Goal: Check status: Check status

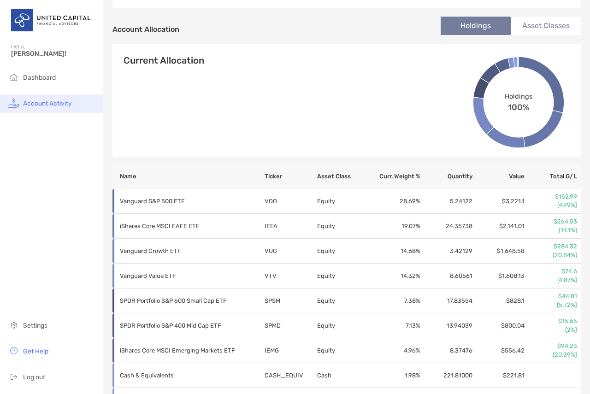
scroll to position [323, 0]
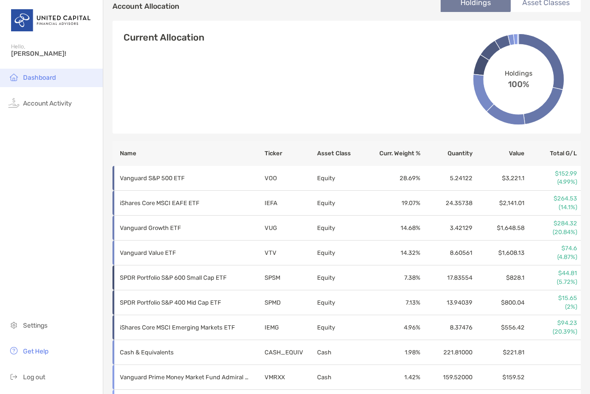
click at [28, 73] on li "Dashboard" at bounding box center [51, 78] width 103 height 18
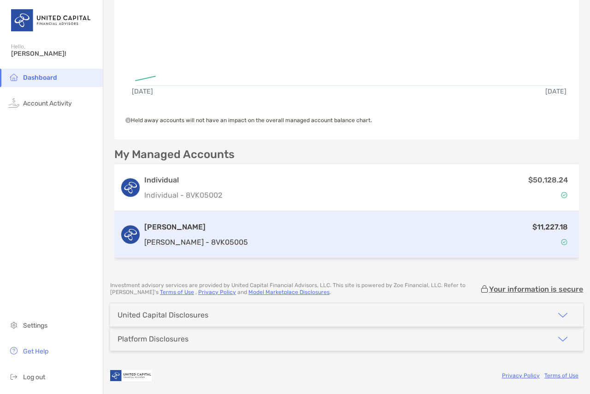
scroll to position [146, 0]
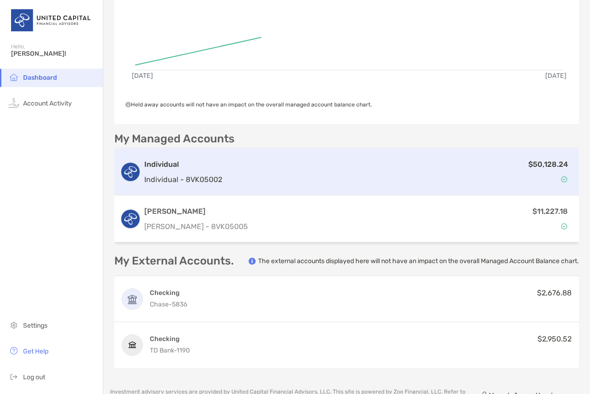
click at [491, 175] on div "$50,128.24" at bounding box center [399, 171] width 347 height 27
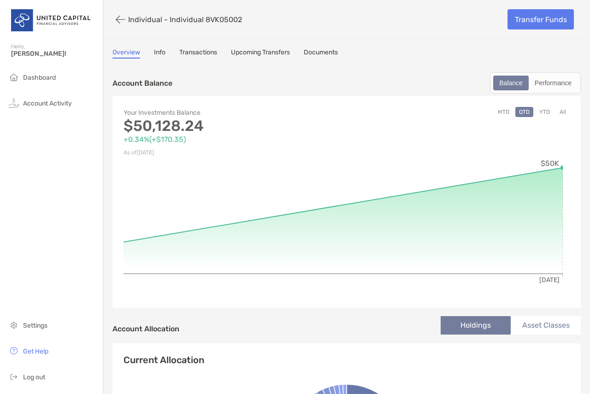
click at [537, 110] on button "YTD" at bounding box center [544, 112] width 18 height 10
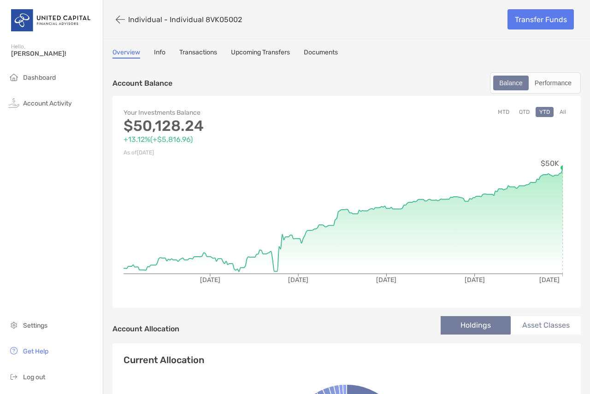
click at [556, 107] on button "All" at bounding box center [563, 112] width 14 height 10
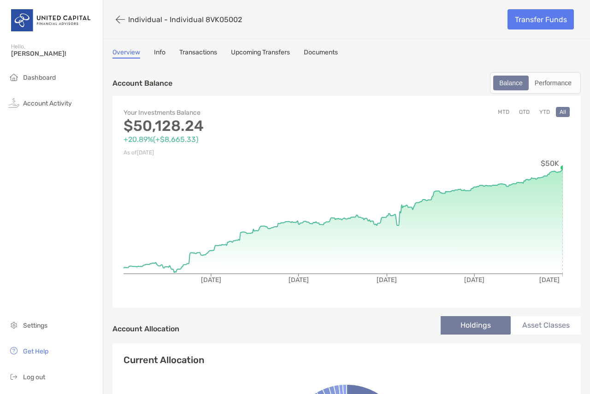
click at [182, 49] on link "Transactions" at bounding box center [198, 53] width 38 height 10
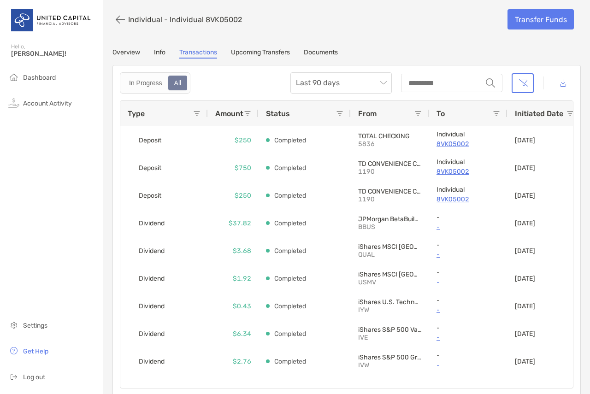
click at [147, 111] on div "Type" at bounding box center [160, 113] width 65 height 25
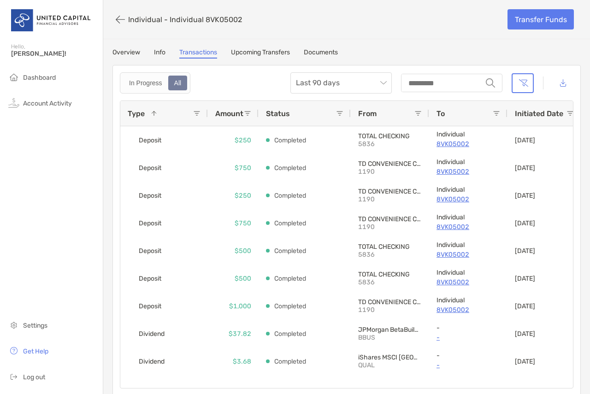
click at [293, 49] on div "Overview Info Transactions Upcoming Transfers Documents" at bounding box center [346, 53] width 468 height 10
click at [265, 53] on link "Upcoming Transfers" at bounding box center [260, 53] width 59 height 10
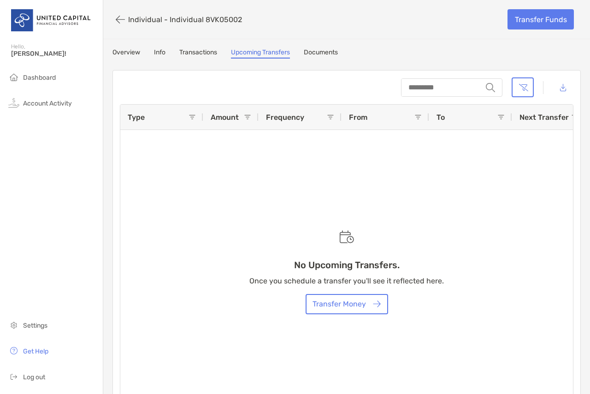
click at [315, 53] on link "Documents" at bounding box center [321, 53] width 34 height 10
